Goal: Use online tool/utility

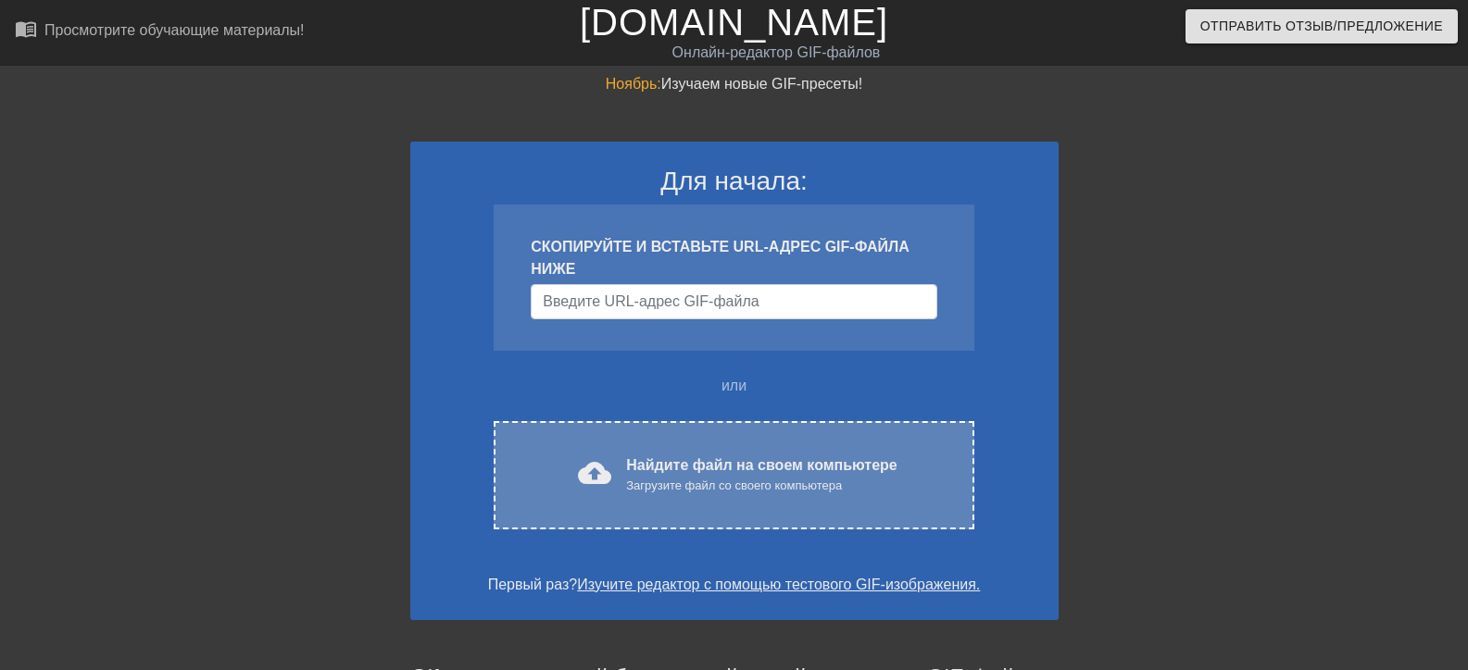
click at [708, 464] on font "Найдите файл на своем компьютере" at bounding box center [761, 465] width 270 height 16
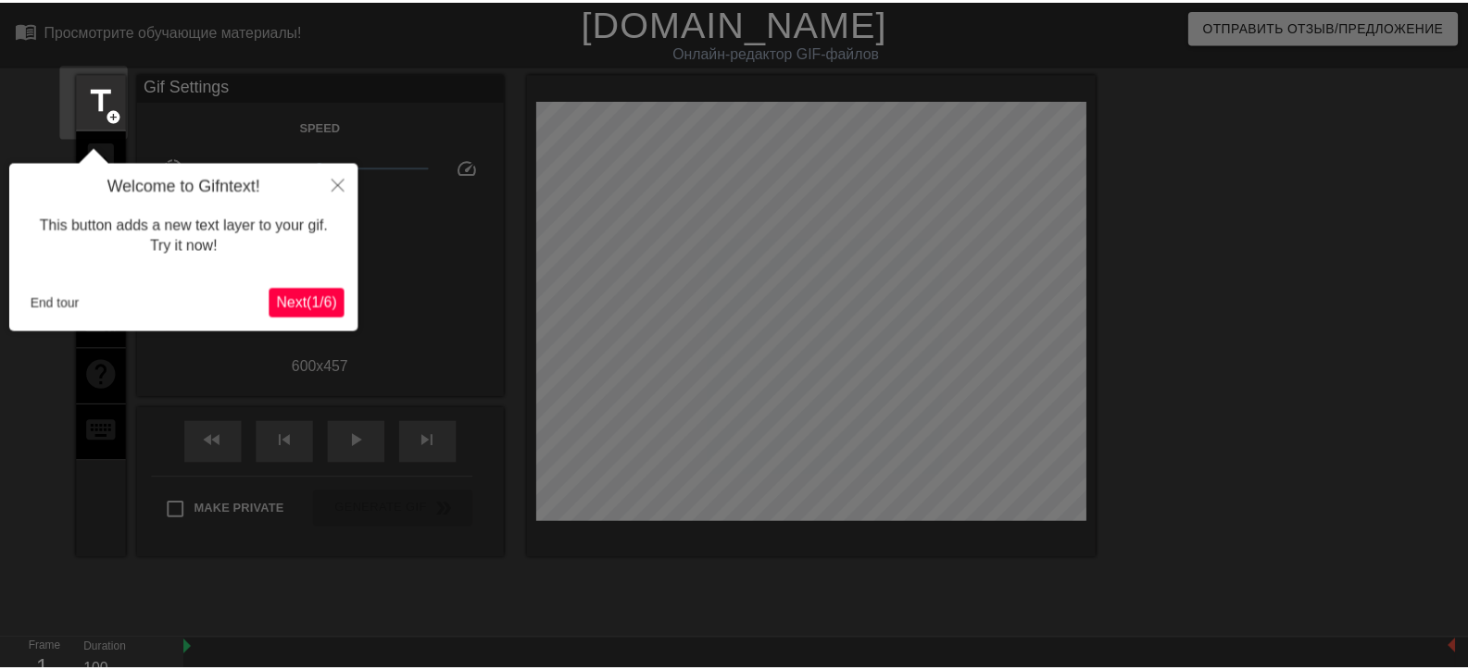
scroll to position [45, 0]
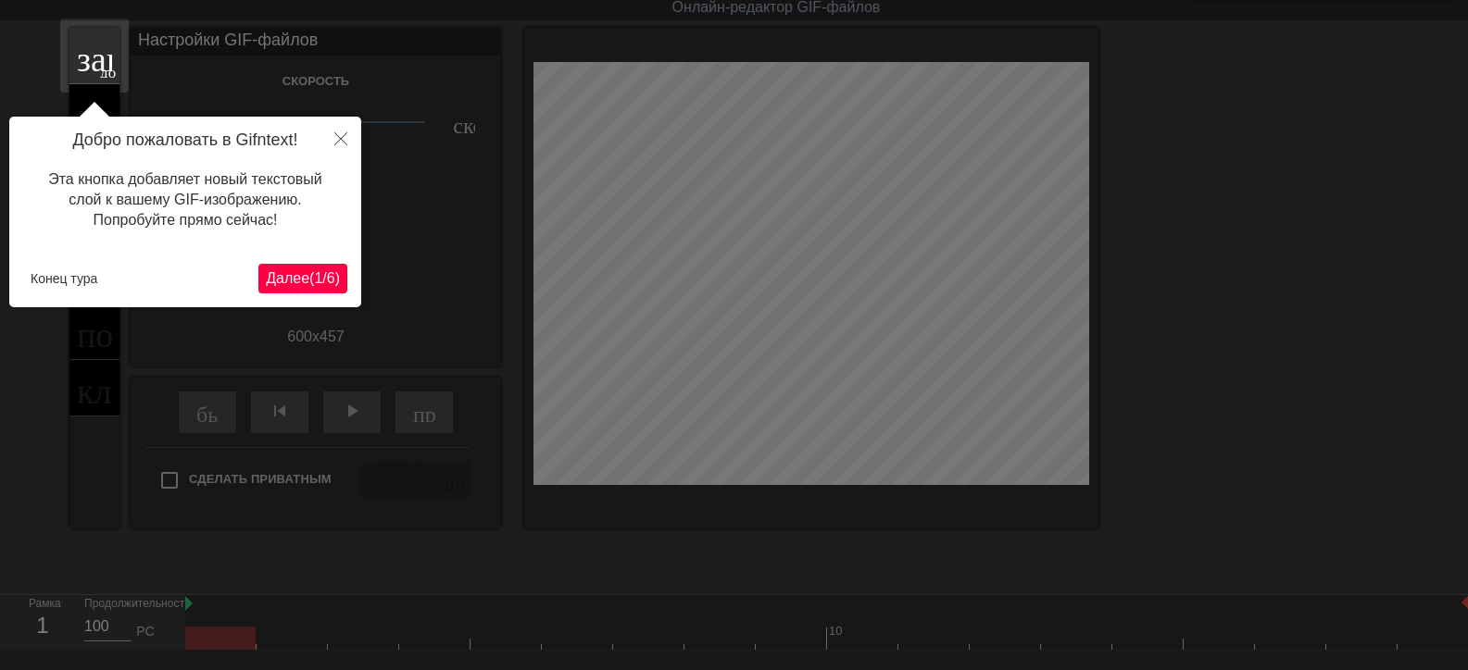
click at [276, 280] on font "Далее" at bounding box center [288, 278] width 44 height 16
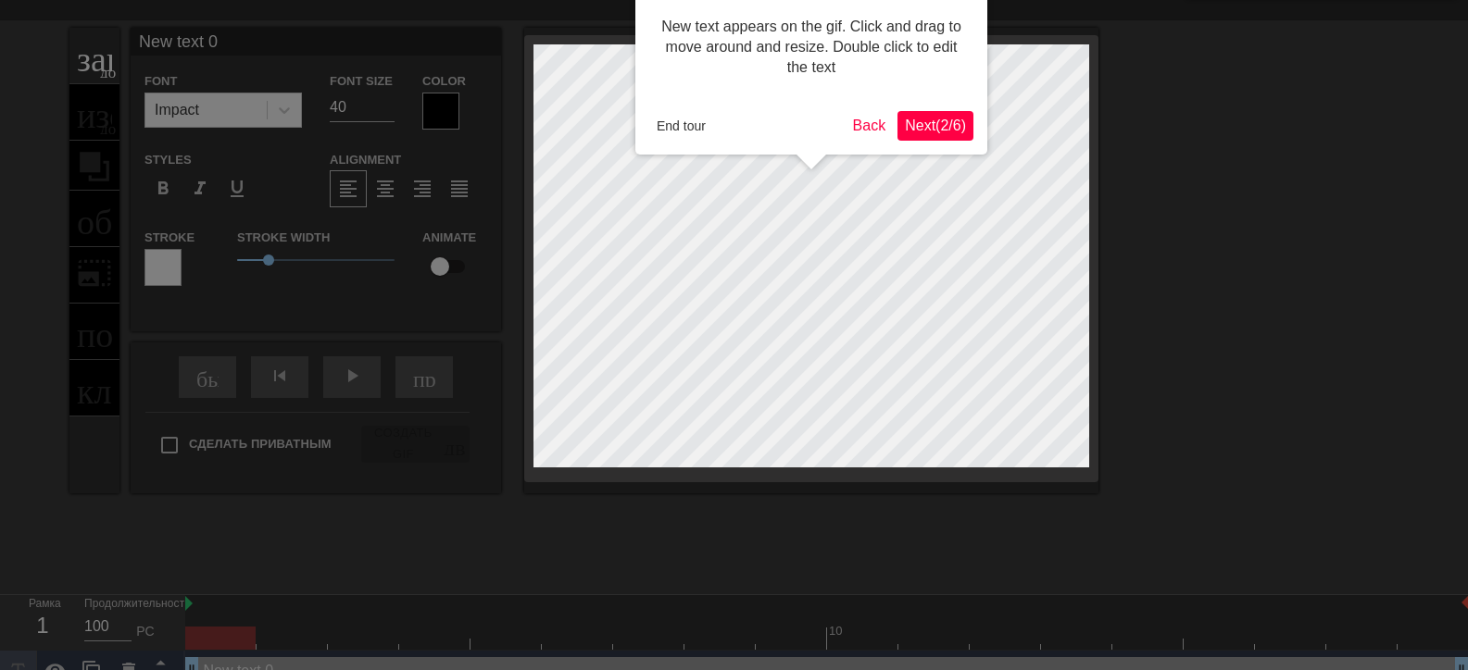
scroll to position [0, 0]
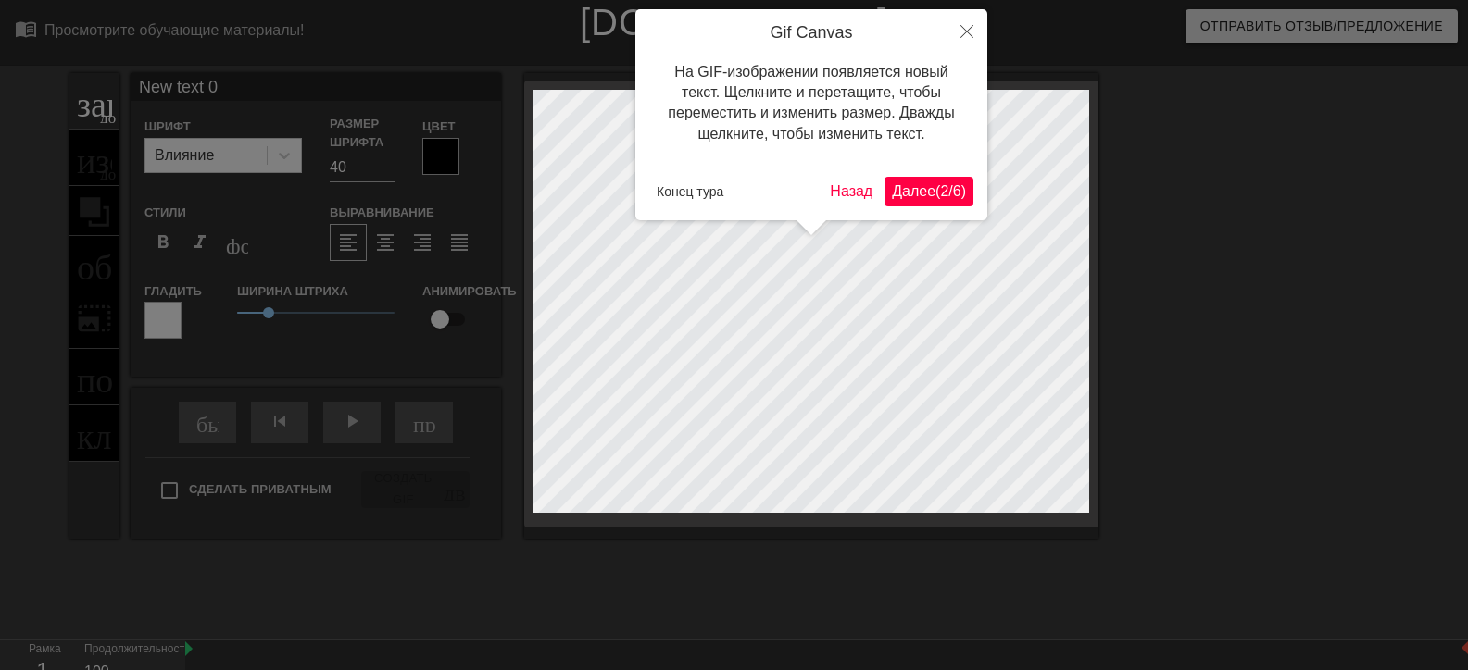
click at [893, 193] on font "Далее" at bounding box center [914, 191] width 44 height 16
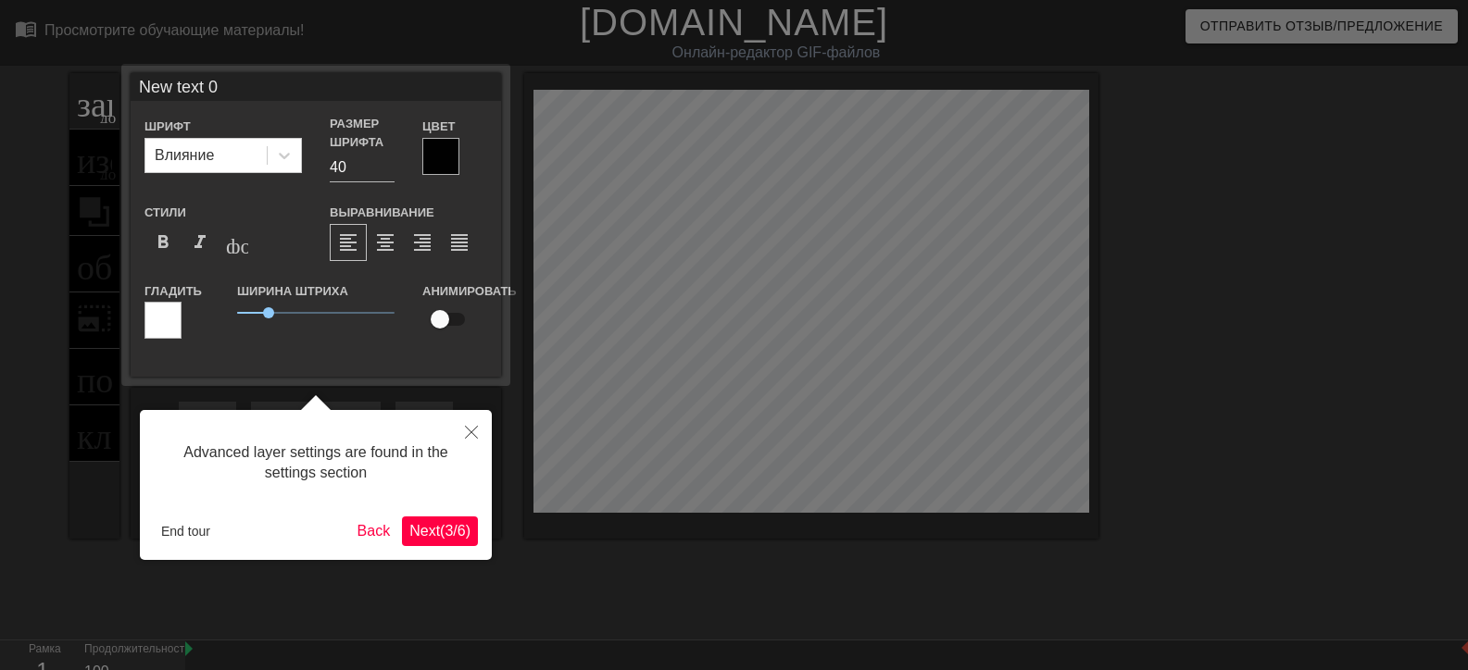
scroll to position [45, 0]
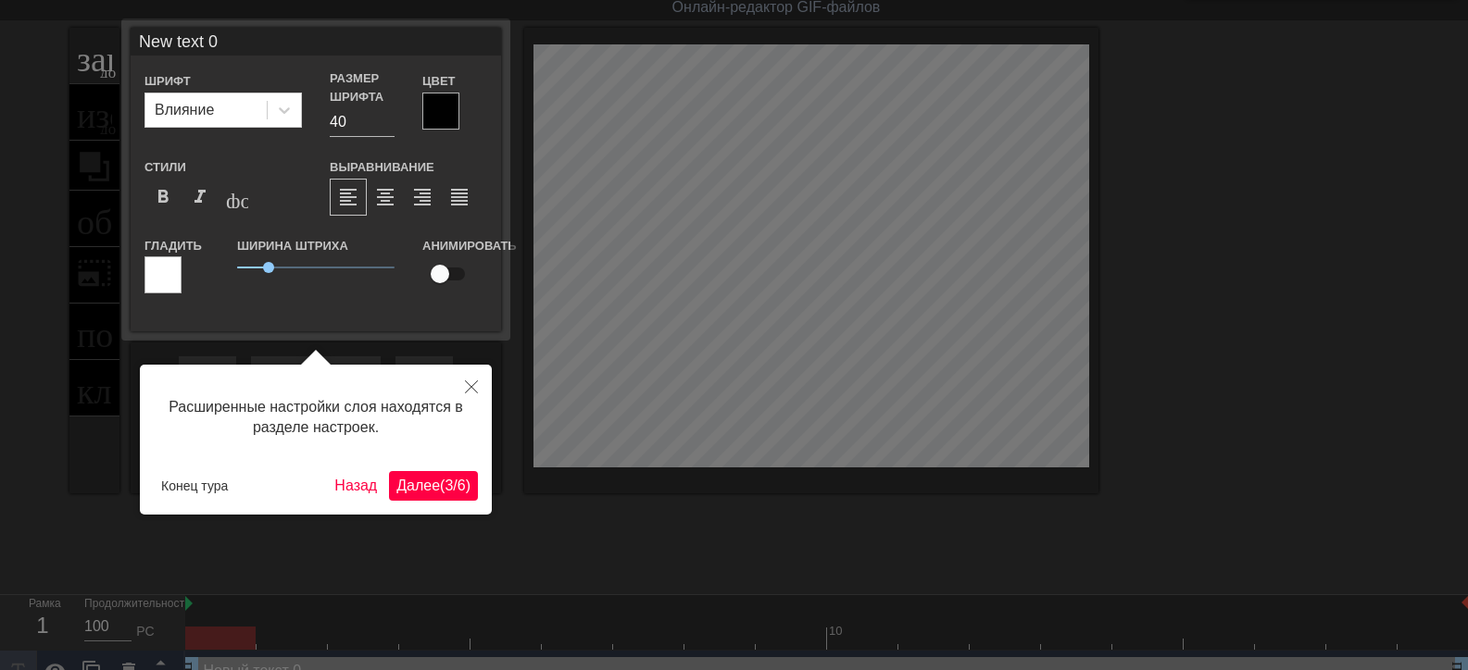
click at [401, 481] on font "Далее" at bounding box center [418, 486] width 44 height 16
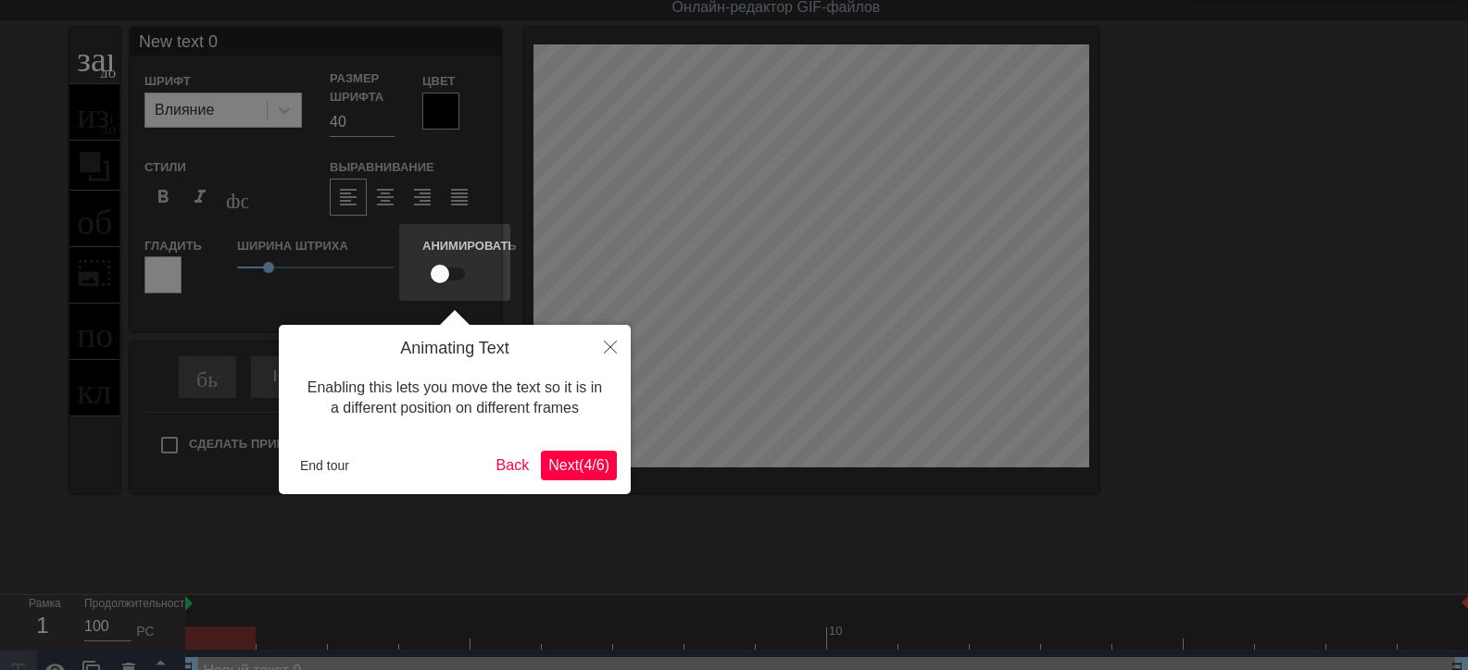
scroll to position [0, 0]
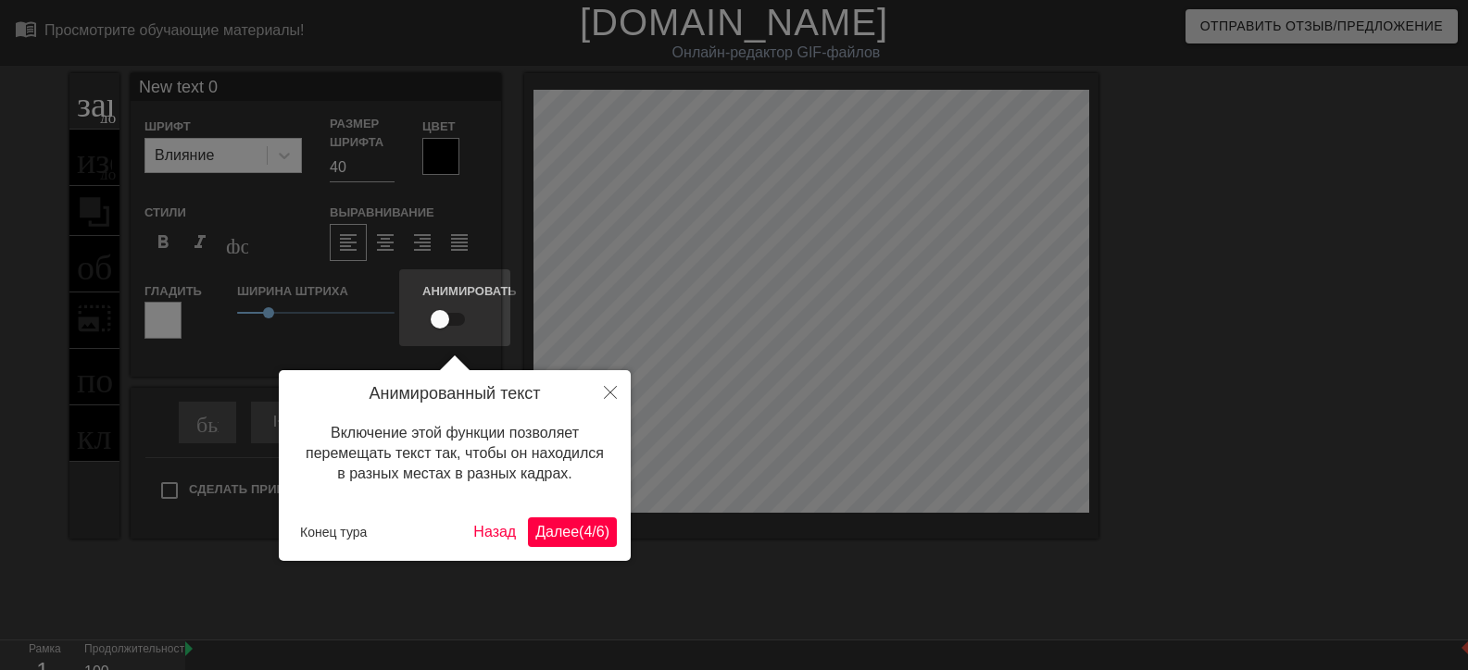
click at [539, 533] on font "Далее" at bounding box center [557, 532] width 44 height 16
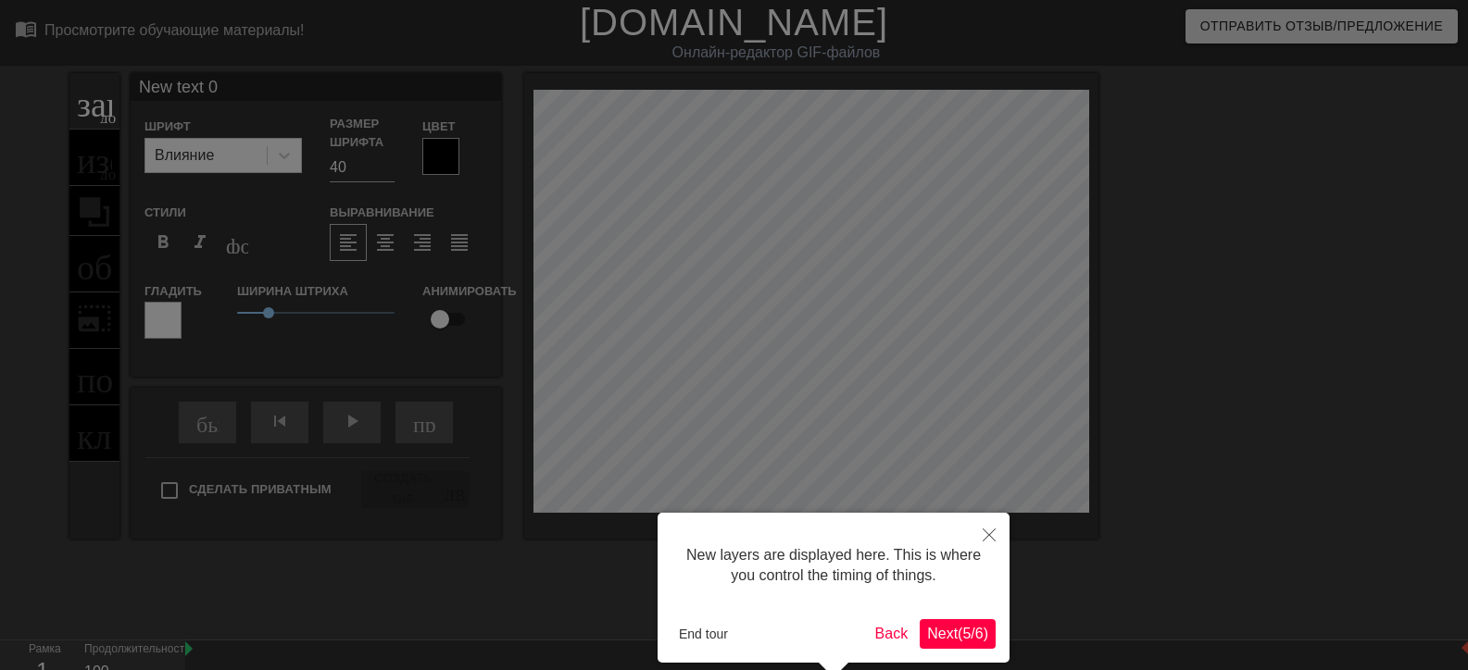
scroll to position [84, 0]
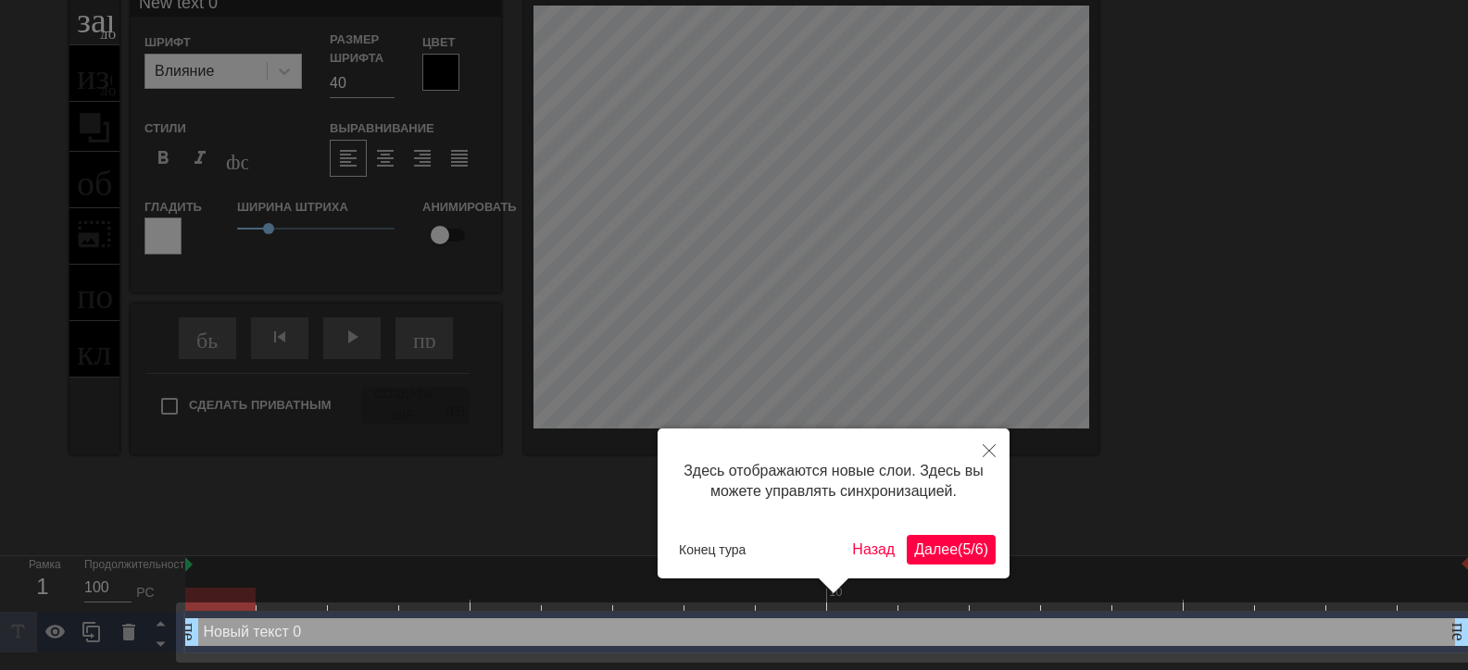
click at [939, 548] on font "Далее" at bounding box center [936, 550] width 44 height 16
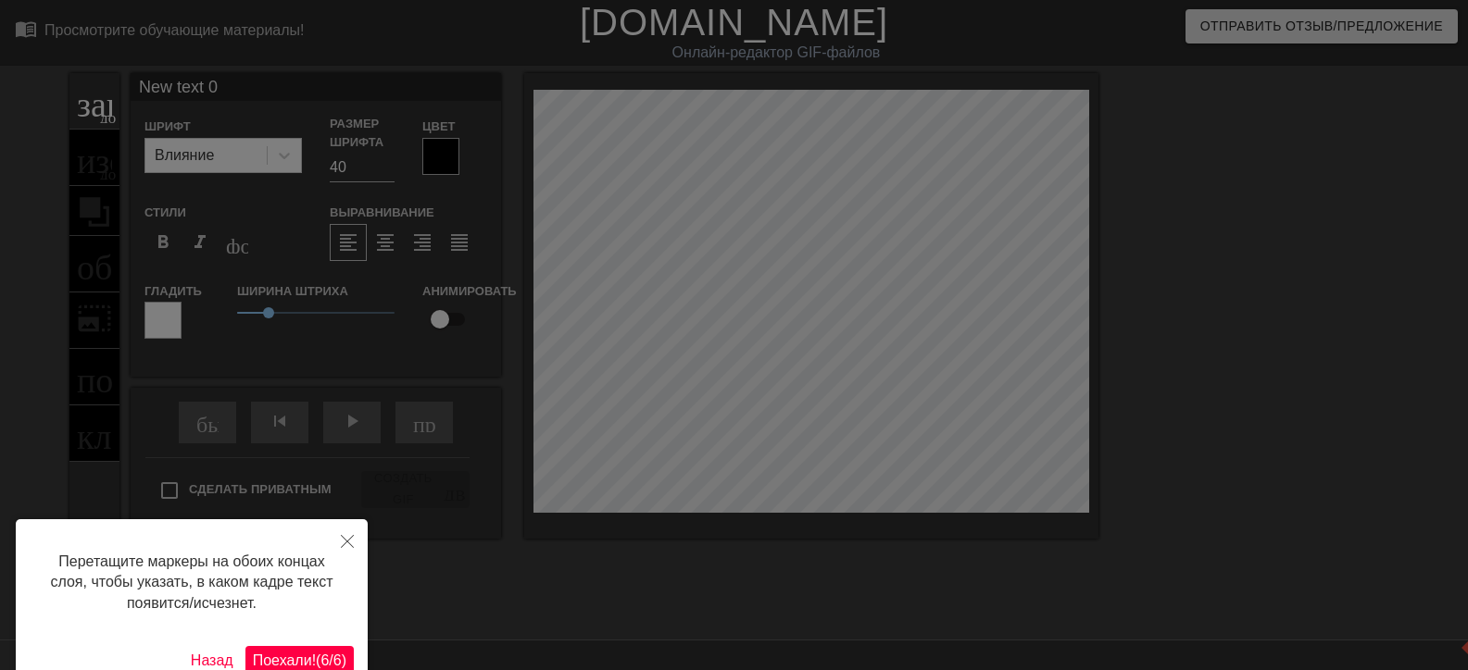
click at [297, 660] on font "Поехали!" at bounding box center [284, 661] width 63 height 16
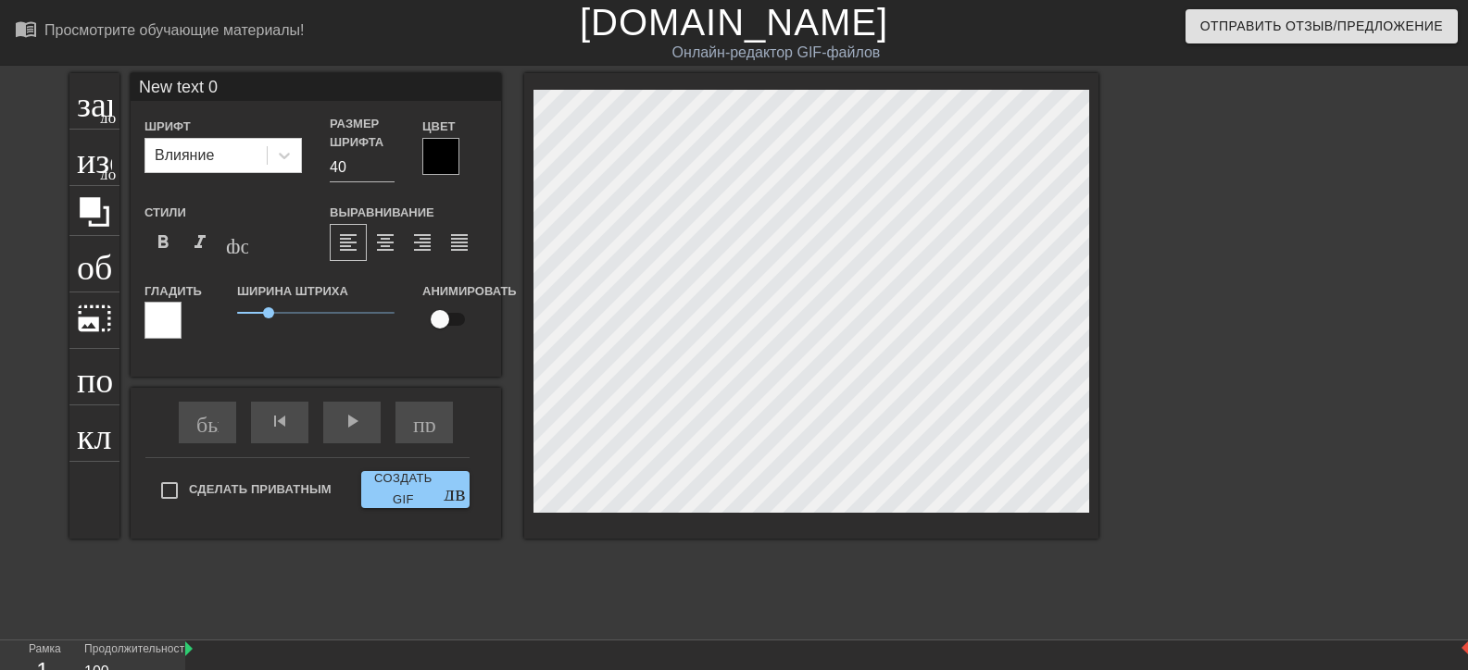
click at [1219, 322] on div "заголовок добавить_круг изображение добавить_круг обрезать photo_size_select_la…" at bounding box center [734, 351] width 1468 height 556
click at [86, 112] on font "заголовок" at bounding box center [150, 98] width 146 height 35
type input "New text 1"
click at [1365, 394] on div "заголовок добавить_круг изображение добавить_круг обрезать photo_size_select_la…" at bounding box center [734, 351] width 1468 height 556
click at [100, 166] on font "добавить_круг" at bounding box center [153, 172] width 106 height 16
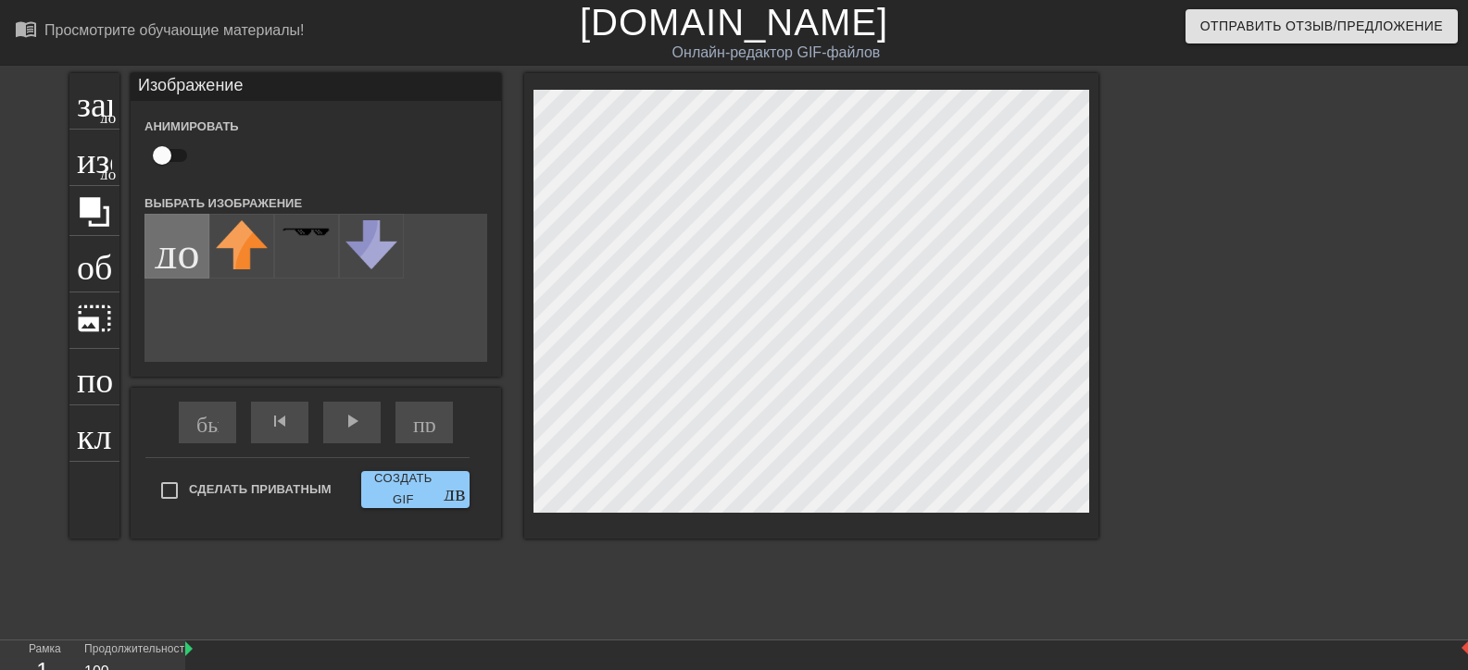
click at [173, 254] on input "file" at bounding box center [176, 246] width 63 height 63
type input "C:\fakepath\image_-_2025-10-01T200112.669-removebg-preview.png"
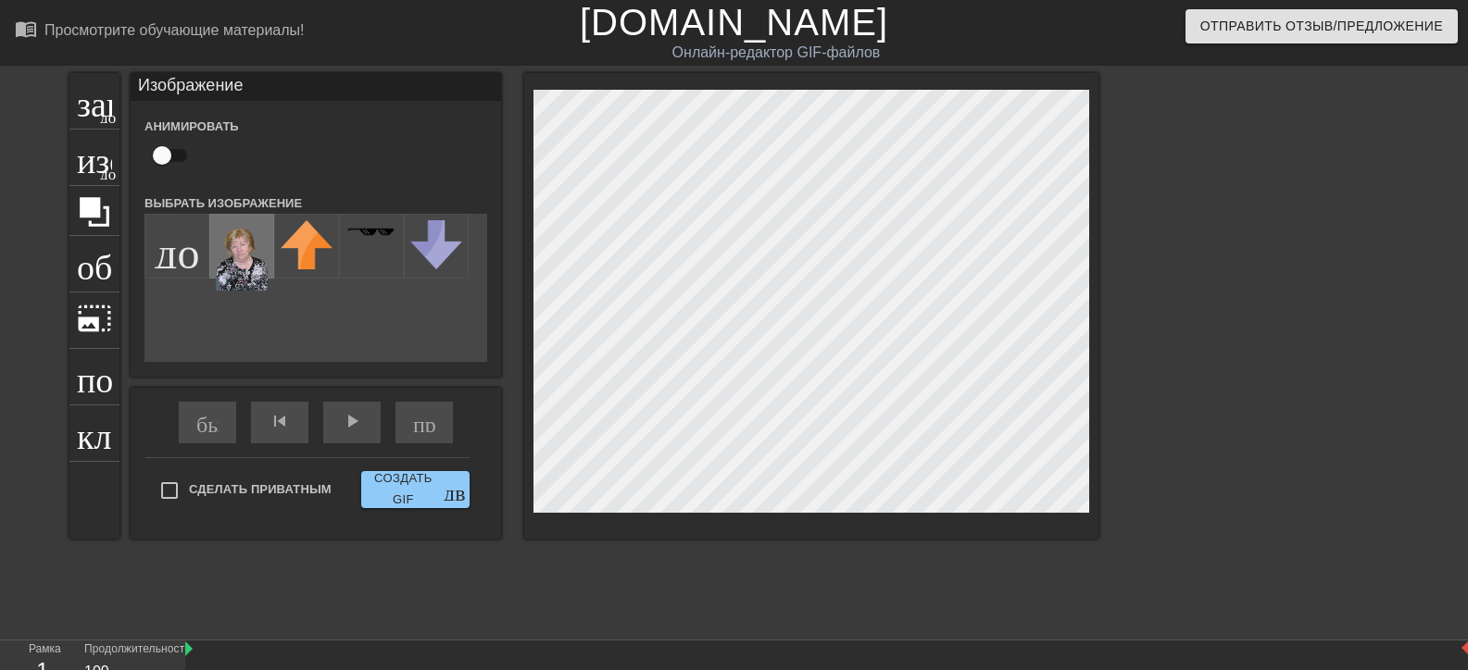
click at [250, 256] on img at bounding box center [242, 255] width 52 height 70
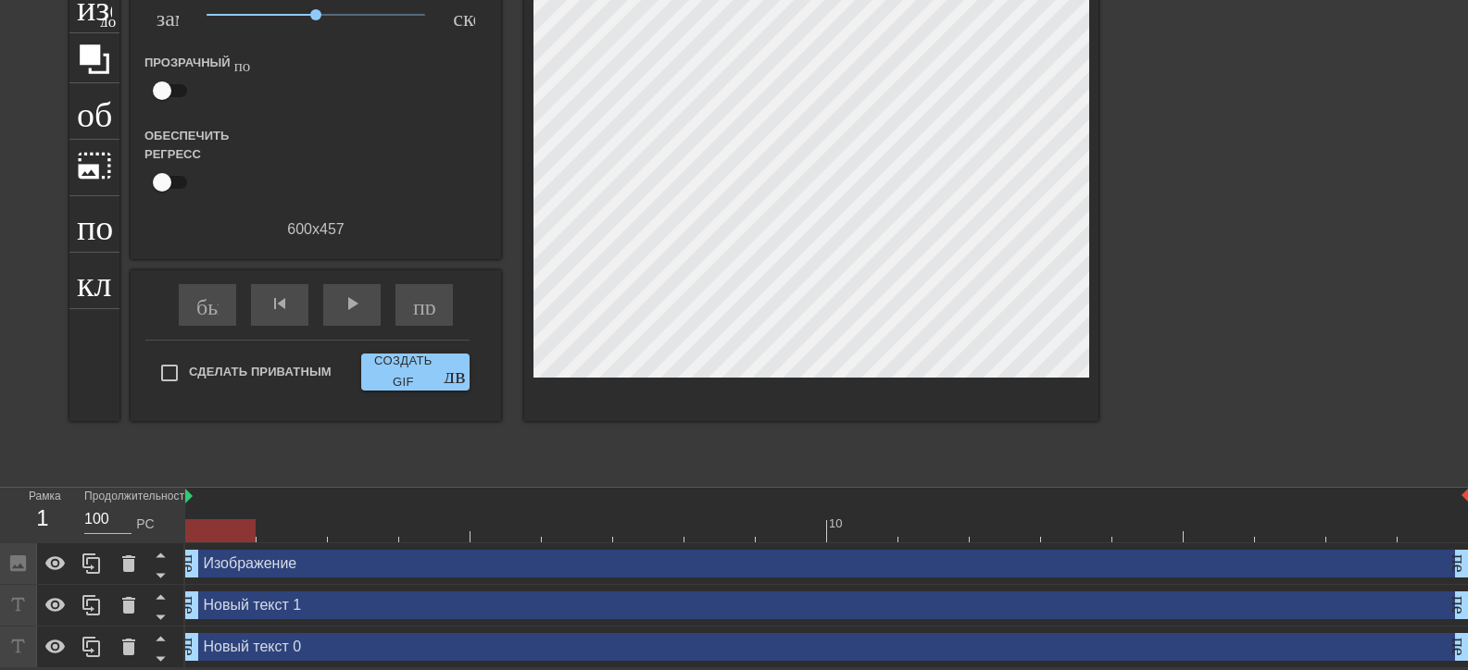
scroll to position [62, 0]
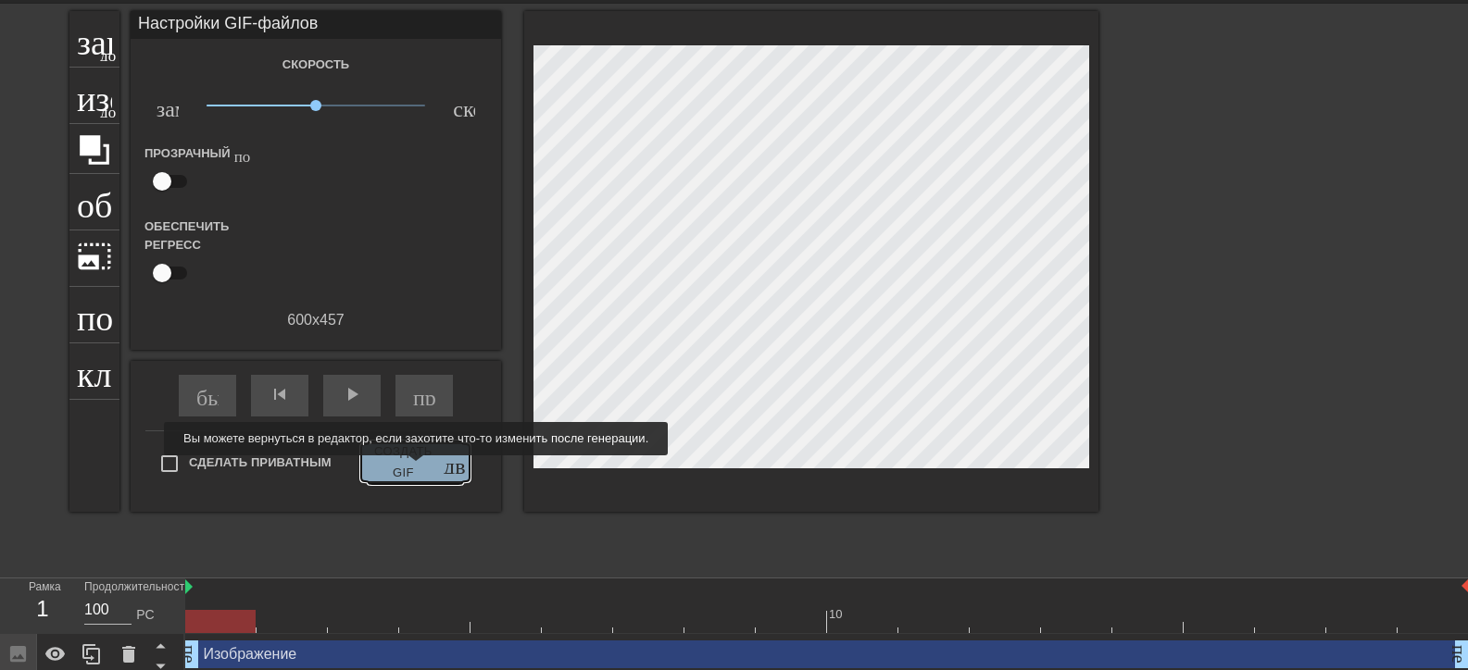
click at [413, 469] on font "Создать GIF" at bounding box center [403, 461] width 58 height 35
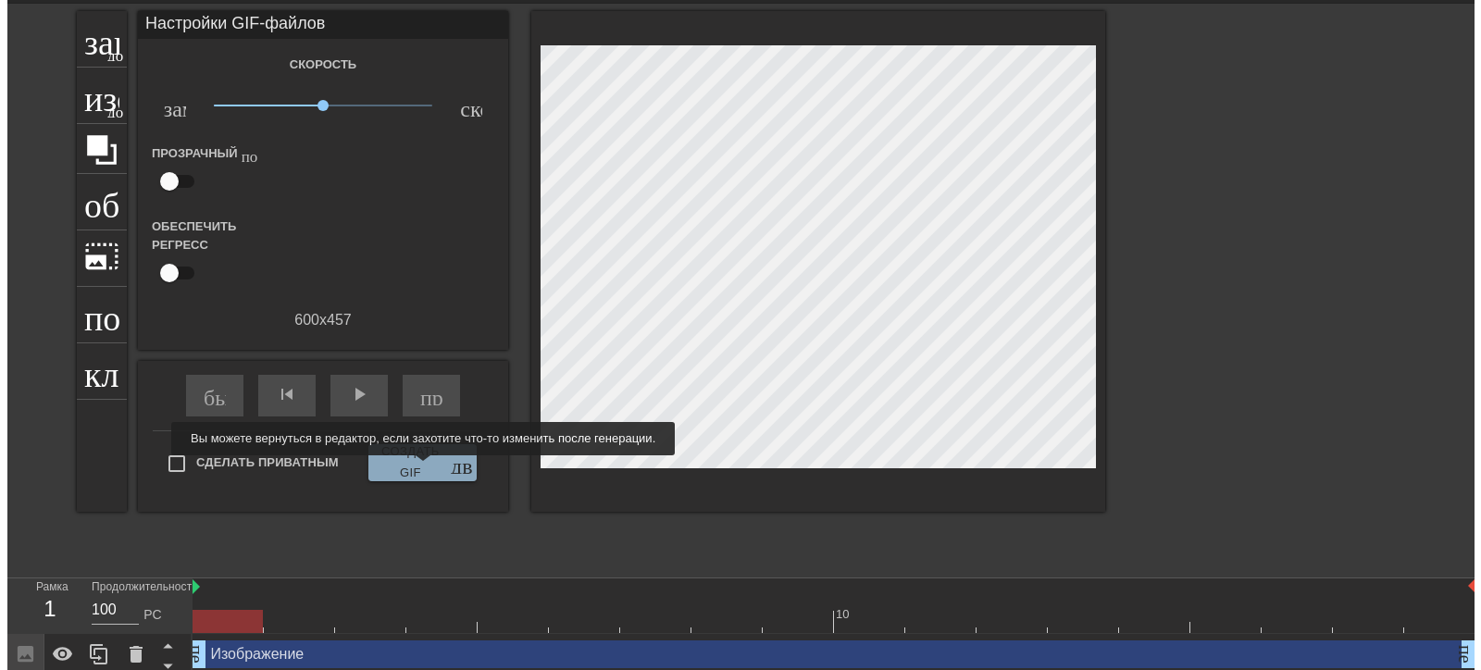
scroll to position [0, 0]
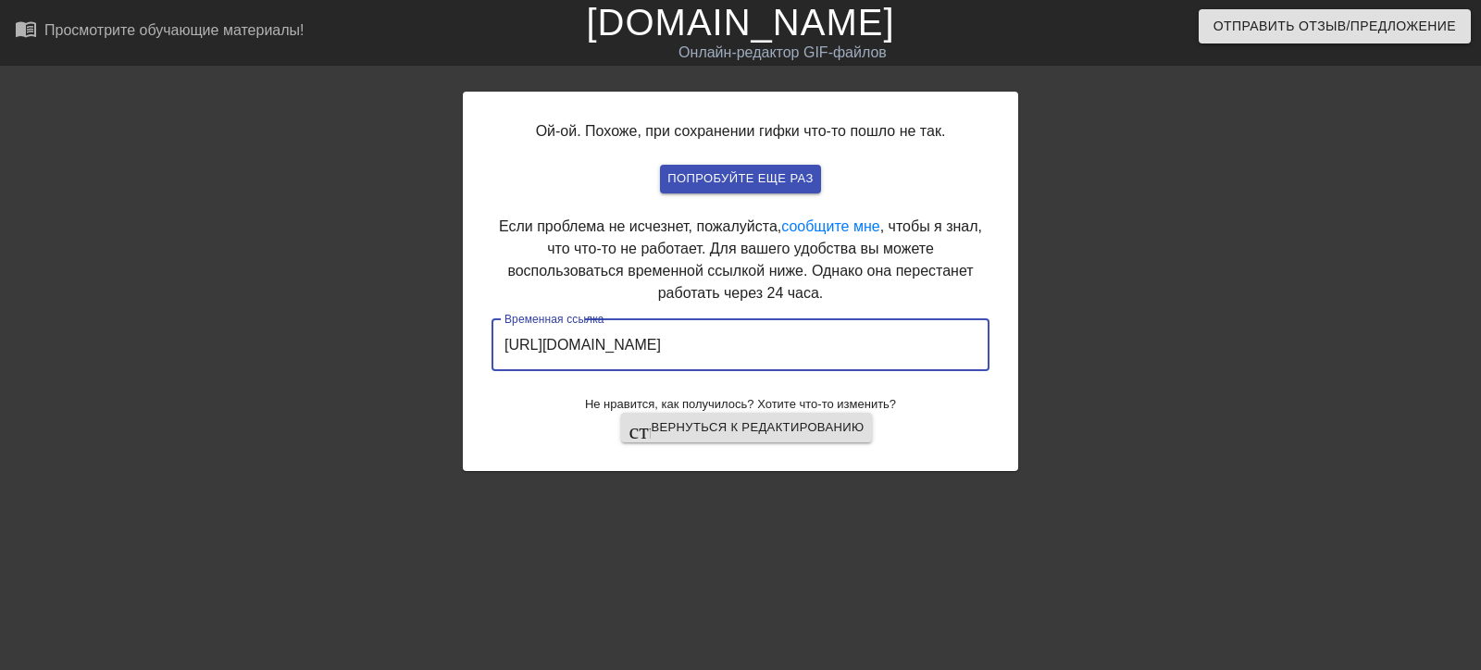
drag, startPoint x: 878, startPoint y: 350, endPoint x: 505, endPoint y: 355, distance: 373.2
click at [505, 355] on input "[URL][DOMAIN_NAME]" at bounding box center [741, 345] width 498 height 52
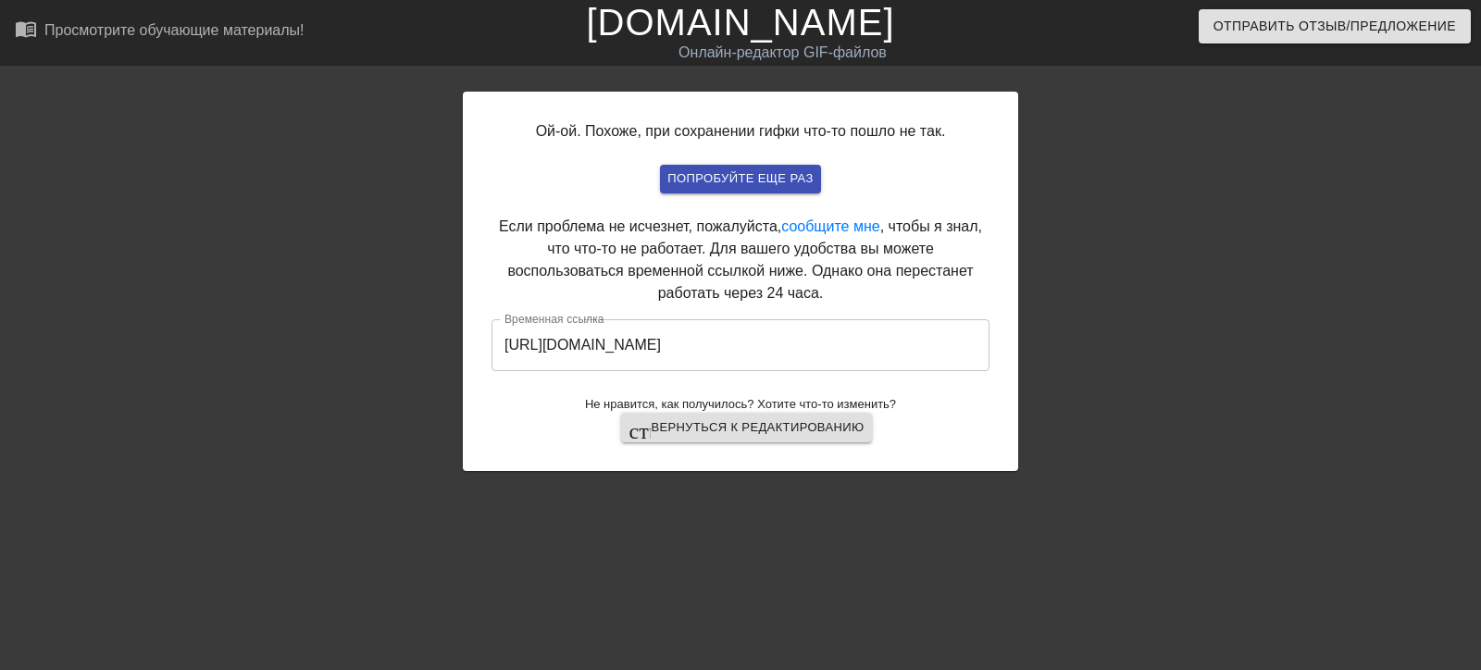
click at [344, 386] on div at bounding box center [302, 351] width 278 height 556
